Goal: Communication & Community: Answer question/provide support

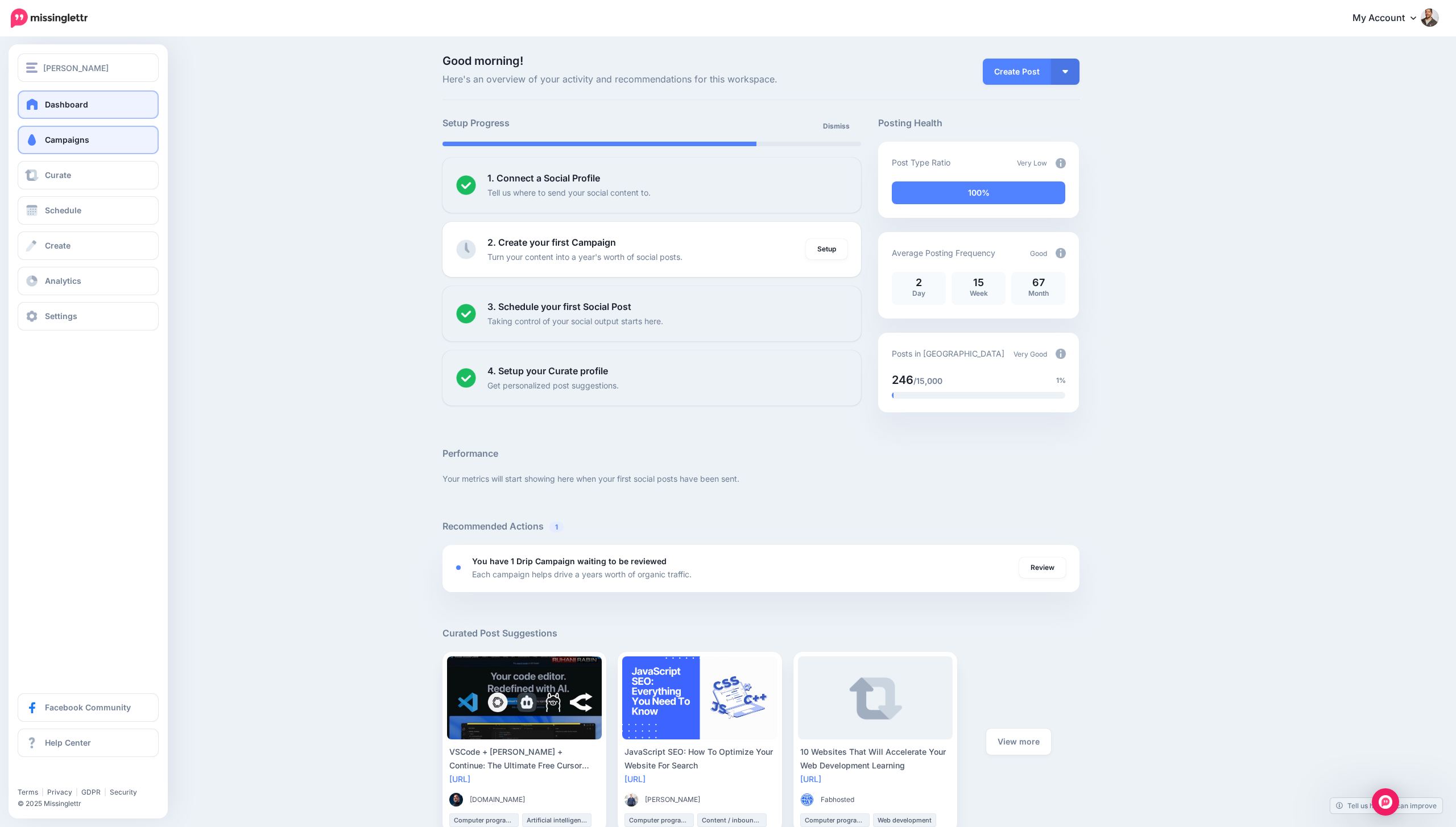
click at [38, 135] on span at bounding box center [31, 140] width 15 height 11
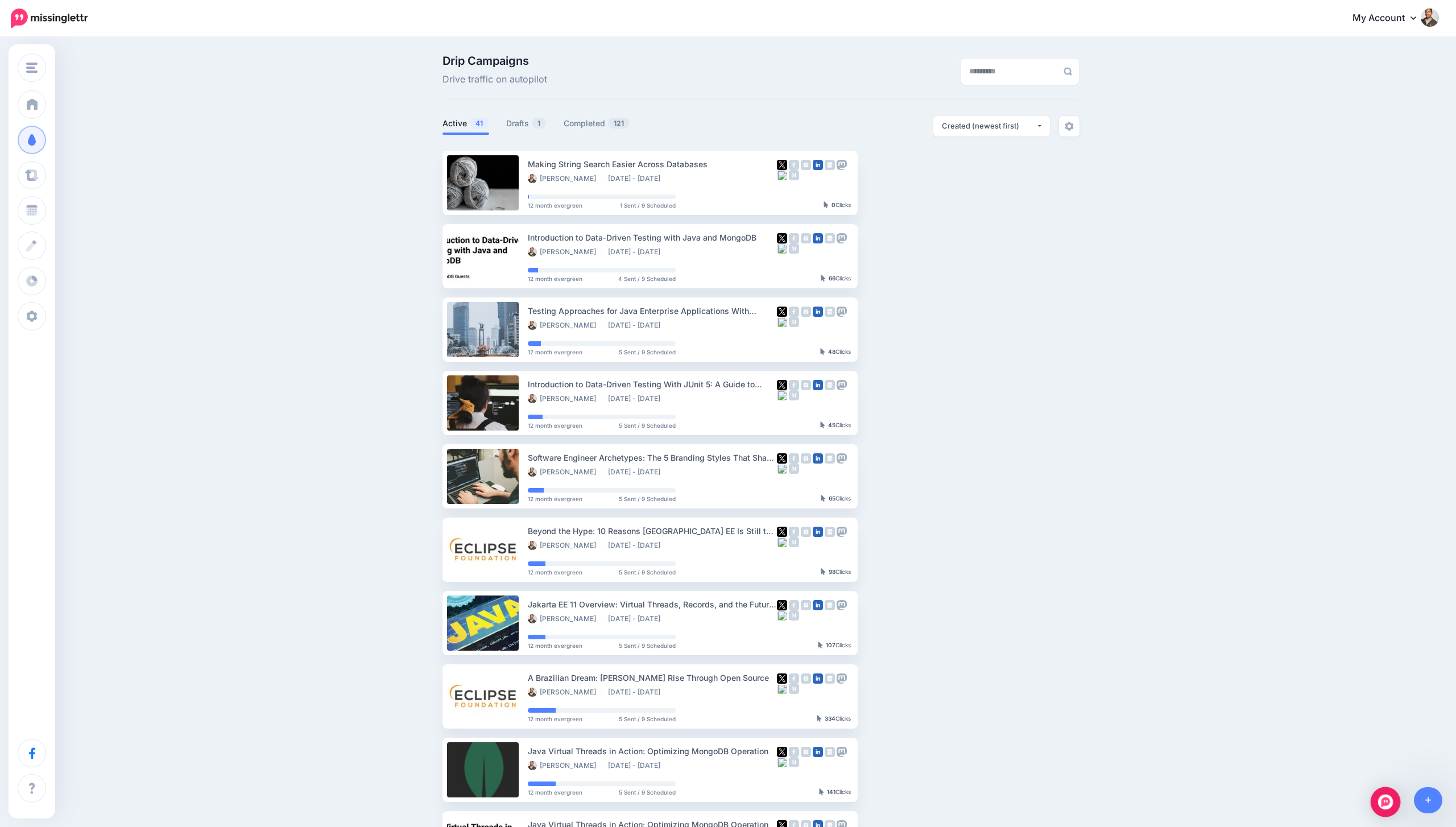
click at [1378, 799] on div "Open Intercom Messenger" at bounding box center [1386, 802] width 30 height 30
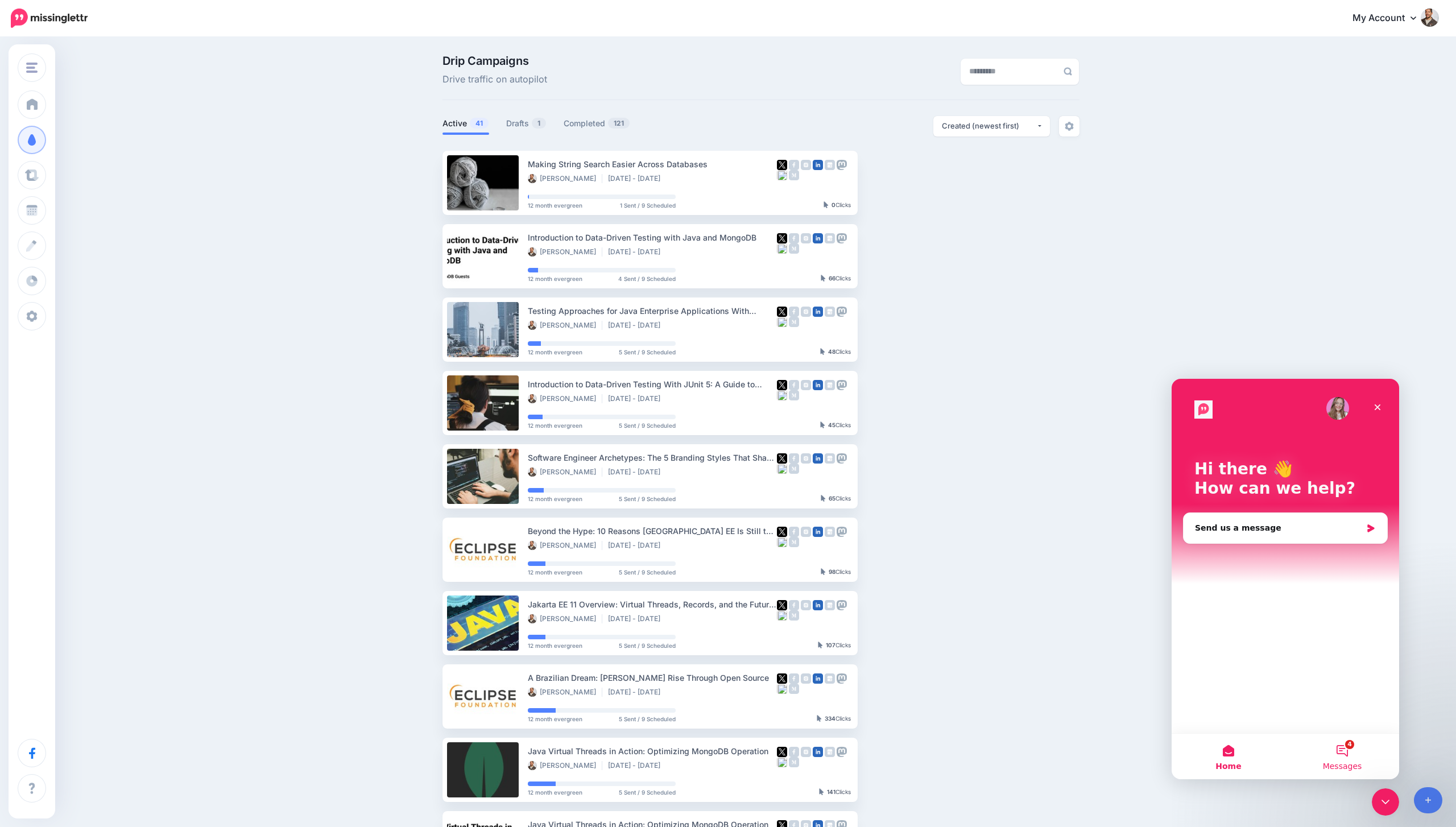
click at [1326, 751] on button "4 Messages" at bounding box center [1342, 756] width 114 height 46
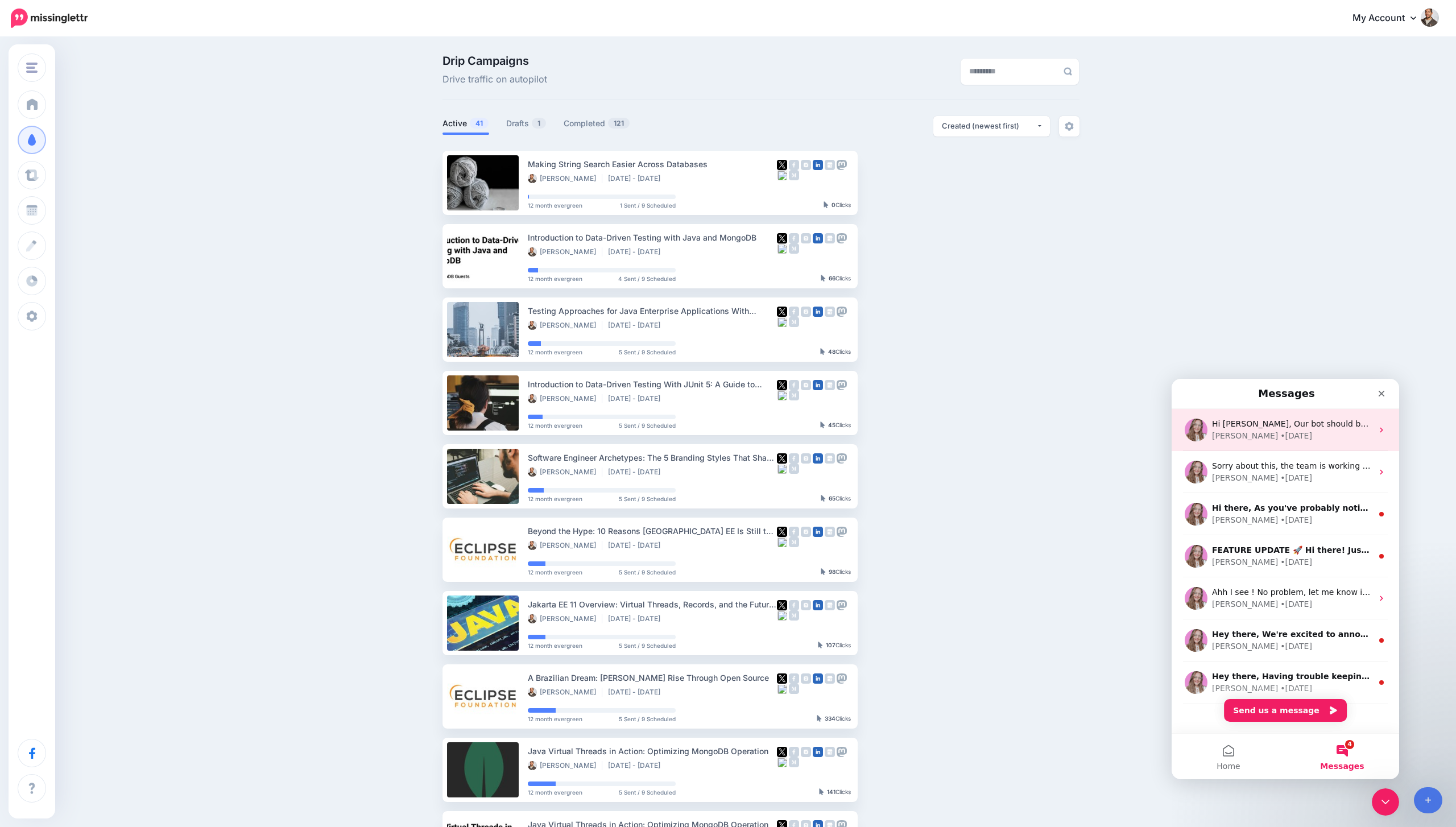
click at [1280, 434] on div "• 12w ago" at bounding box center [1296, 436] width 32 height 12
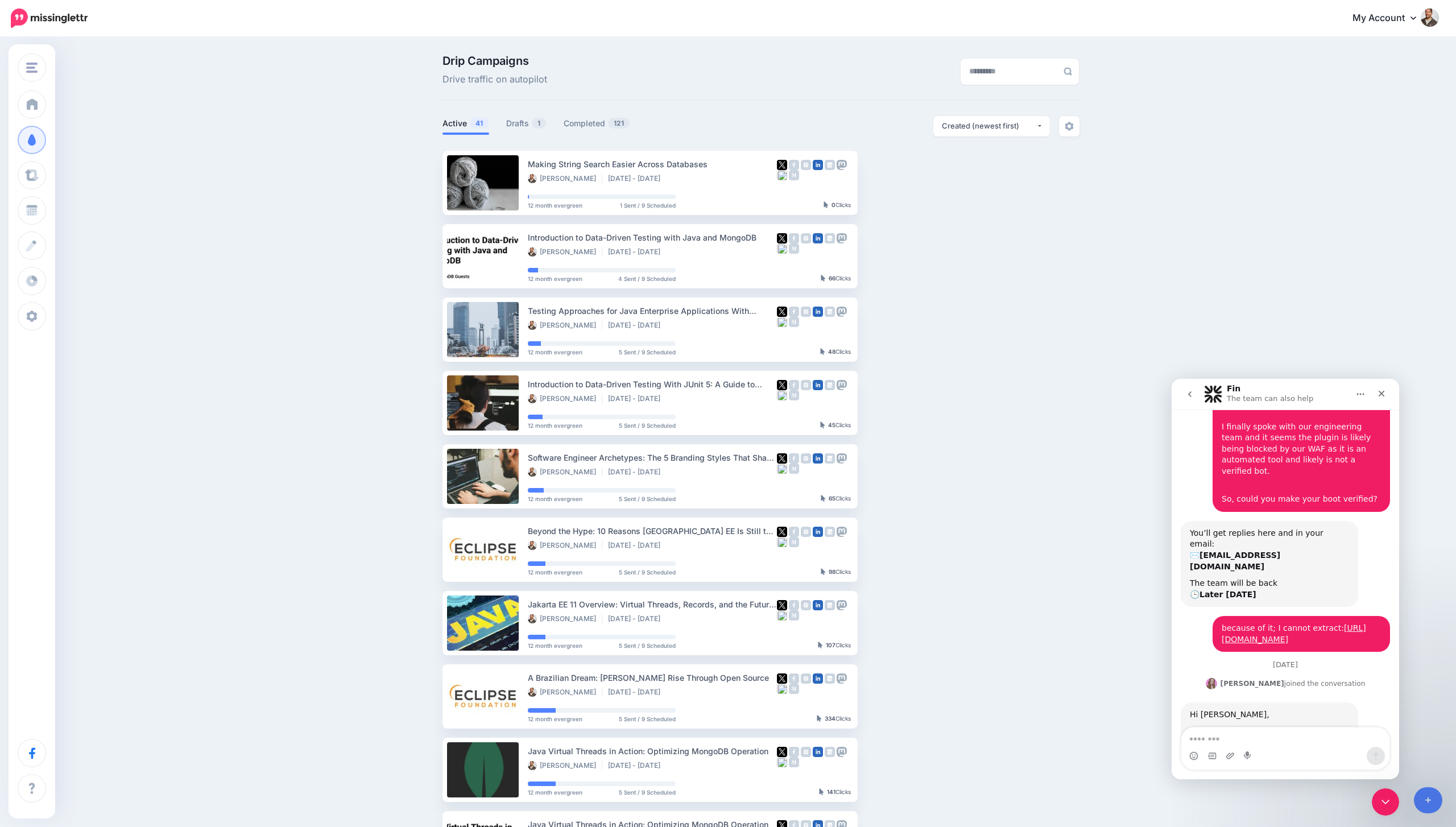
scroll to position [170, 0]
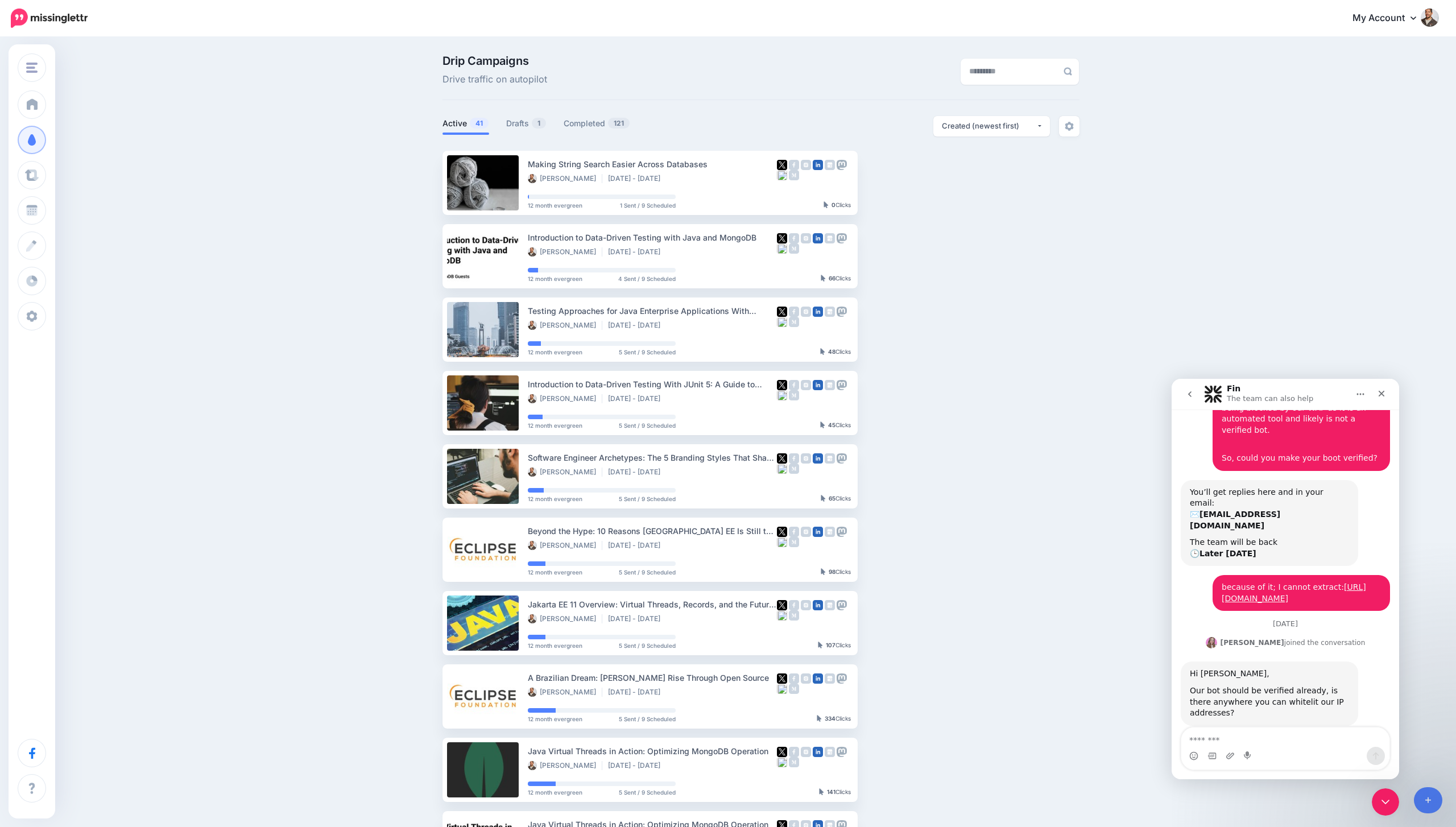
click at [1197, 399] on button "go back" at bounding box center [1189, 394] width 21 height 21
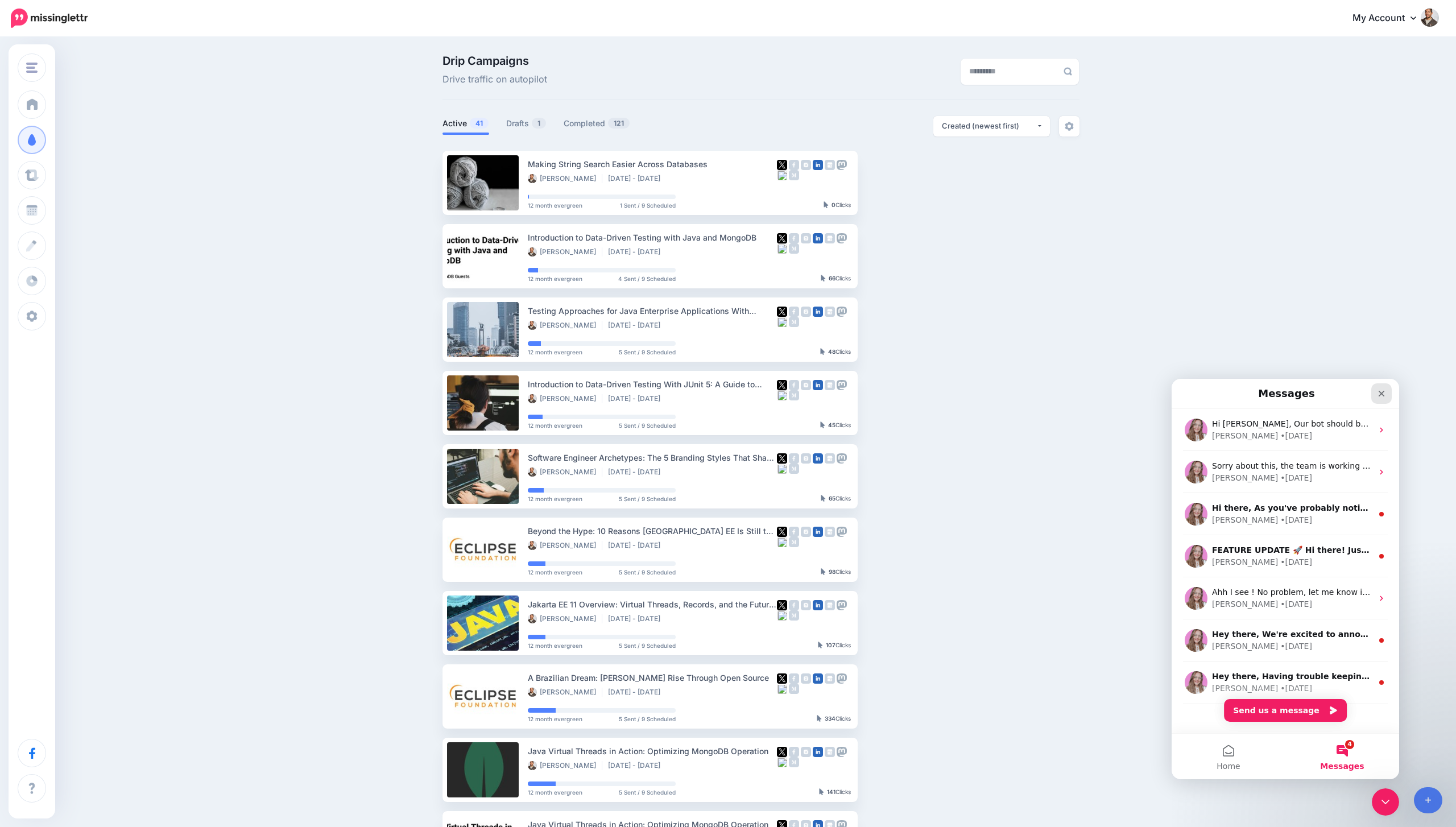
click at [1375, 391] on div "Close" at bounding box center [1381, 393] width 21 height 21
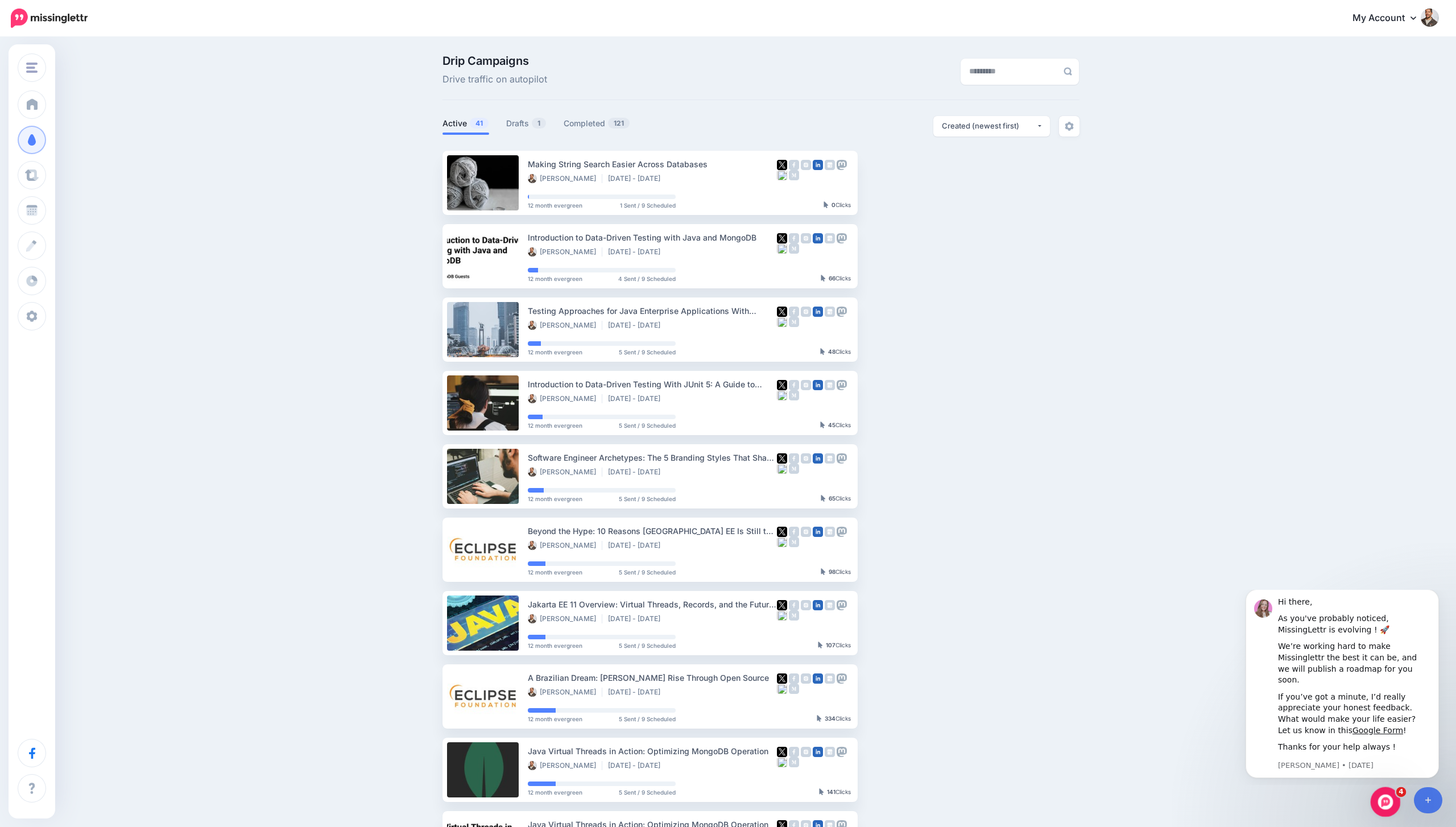
click at [1383, 793] on icon "Open Intercom Messenger" at bounding box center [1384, 800] width 19 height 19
